Goal: Information Seeking & Learning: Learn about a topic

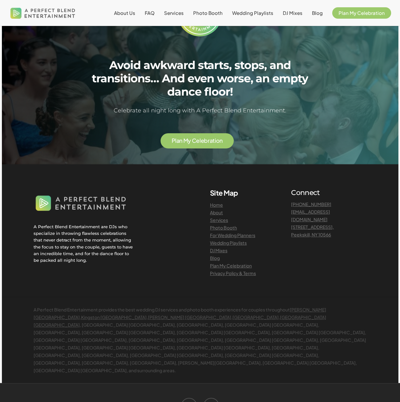
scroll to position [1483, 0]
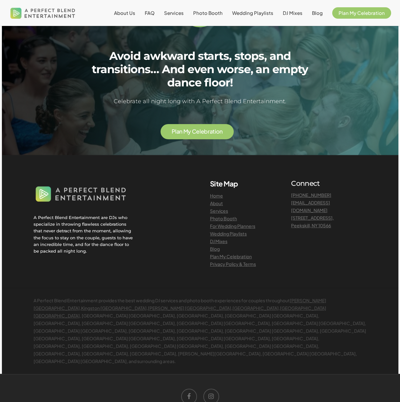
drag, startPoint x: 371, startPoint y: 201, endPoint x: 290, endPoint y: 203, distance: 80.8
click at [290, 203] on div "Connect [PHONE_NUMBER] [EMAIL_ADDRESS][DOMAIN_NAME] [STREET_ADDRESS]" at bounding box center [328, 223] width 91 height 89
copy link "[EMAIL_ADDRESS][DOMAIN_NAME]"
click at [157, 260] on div "A Perfect Blend Entertainment are DJs who specialize in throwing flawless celeb…" at bounding box center [117, 231] width 167 height 104
click at [225, 239] on link "DJ Mixes" at bounding box center [218, 241] width 17 height 6
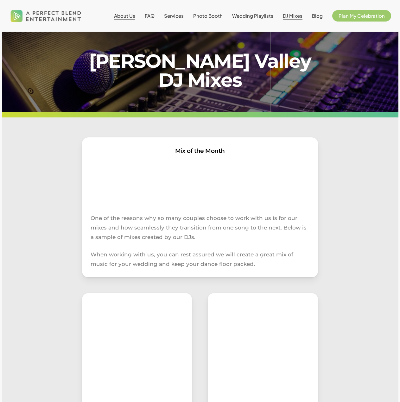
click at [131, 18] on span "About Us" at bounding box center [124, 16] width 21 height 6
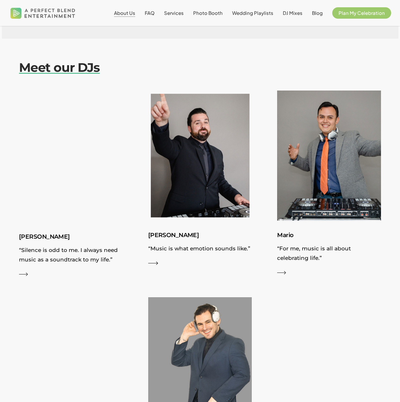
scroll to position [633, 0]
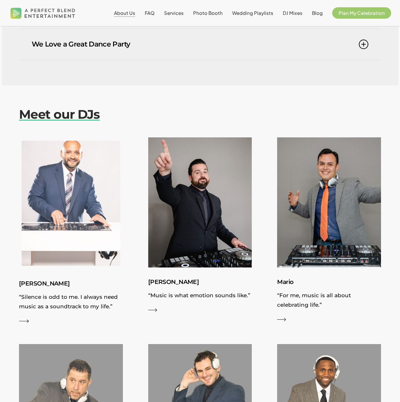
click at [28, 282] on h3 "Nick" at bounding box center [71, 284] width 104 height 10
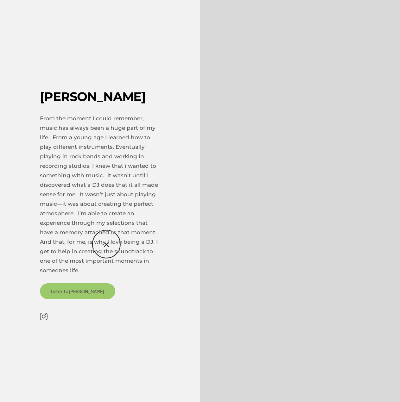
scroll to position [855, 0]
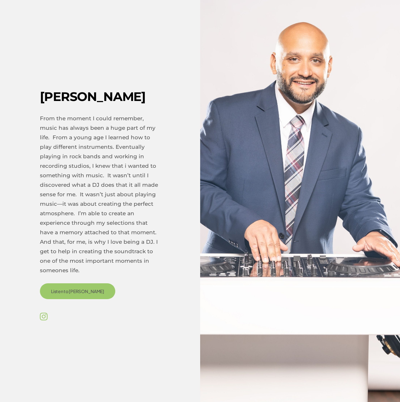
click at [44, 320] on icon at bounding box center [44, 316] width 8 height 11
